Goal: Task Accomplishment & Management: Manage account settings

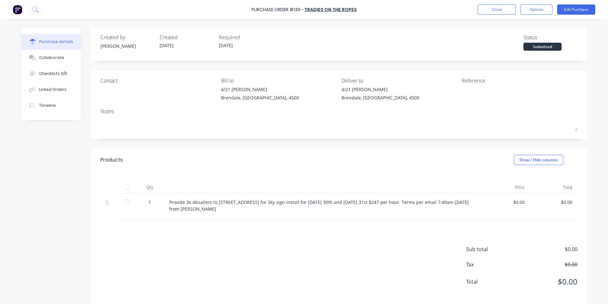
click at [54, 40] on div "Purchase details" at bounding box center [56, 42] width 34 height 6
click at [497, 8] on button "Close" at bounding box center [497, 9] width 38 height 10
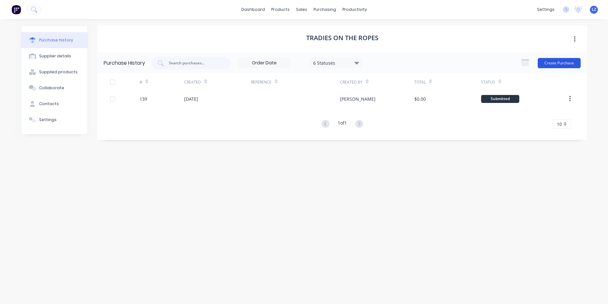
click at [565, 66] on button "Create Purchase" at bounding box center [559, 63] width 43 height 10
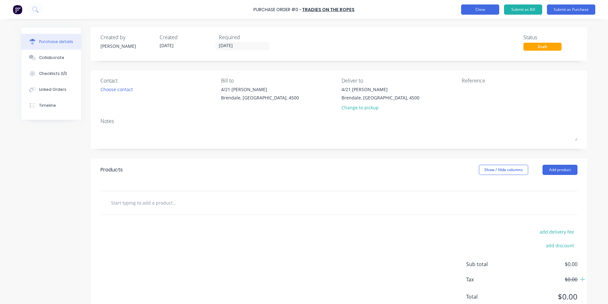
click at [487, 13] on button "Close" at bounding box center [480, 9] width 38 height 10
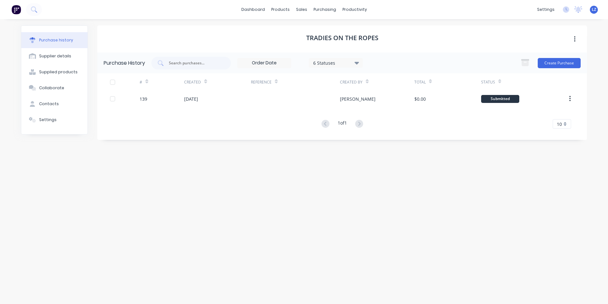
click at [56, 38] on div "Purchase history" at bounding box center [56, 40] width 34 height 6
click at [49, 54] on div "Supplier details" at bounding box center [55, 56] width 32 height 6
select select "AU"
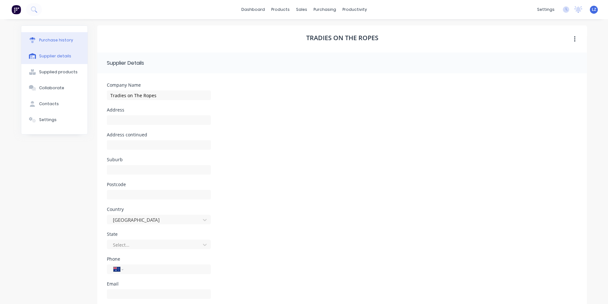
click at [46, 40] on div "Purchase history" at bounding box center [56, 40] width 34 height 6
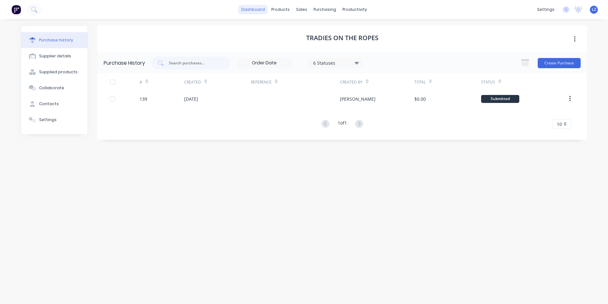
click at [253, 8] on link "dashboard" at bounding box center [253, 10] width 30 height 10
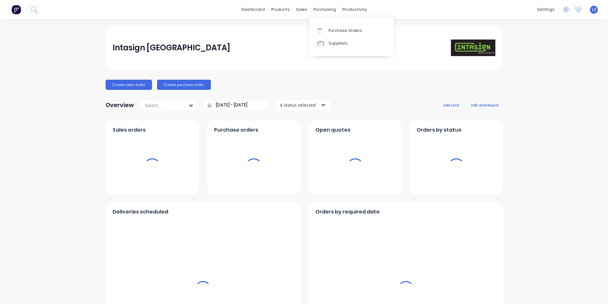
click at [327, 11] on div "purchasing" at bounding box center [325, 10] width 29 height 10
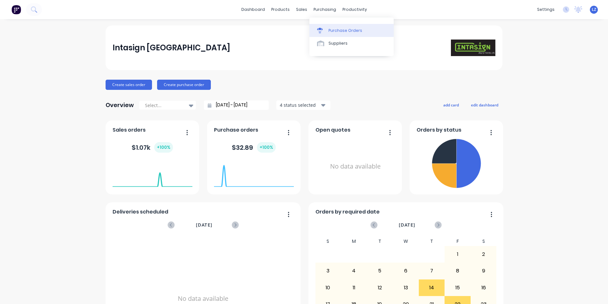
click at [329, 28] on div "Purchase Orders" at bounding box center [346, 31] width 34 height 6
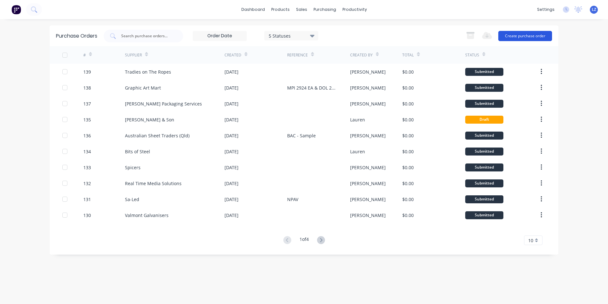
click at [518, 32] on button "Create purchase order" at bounding box center [526, 36] width 54 height 10
